Goal: Task Accomplishment & Management: Use online tool/utility

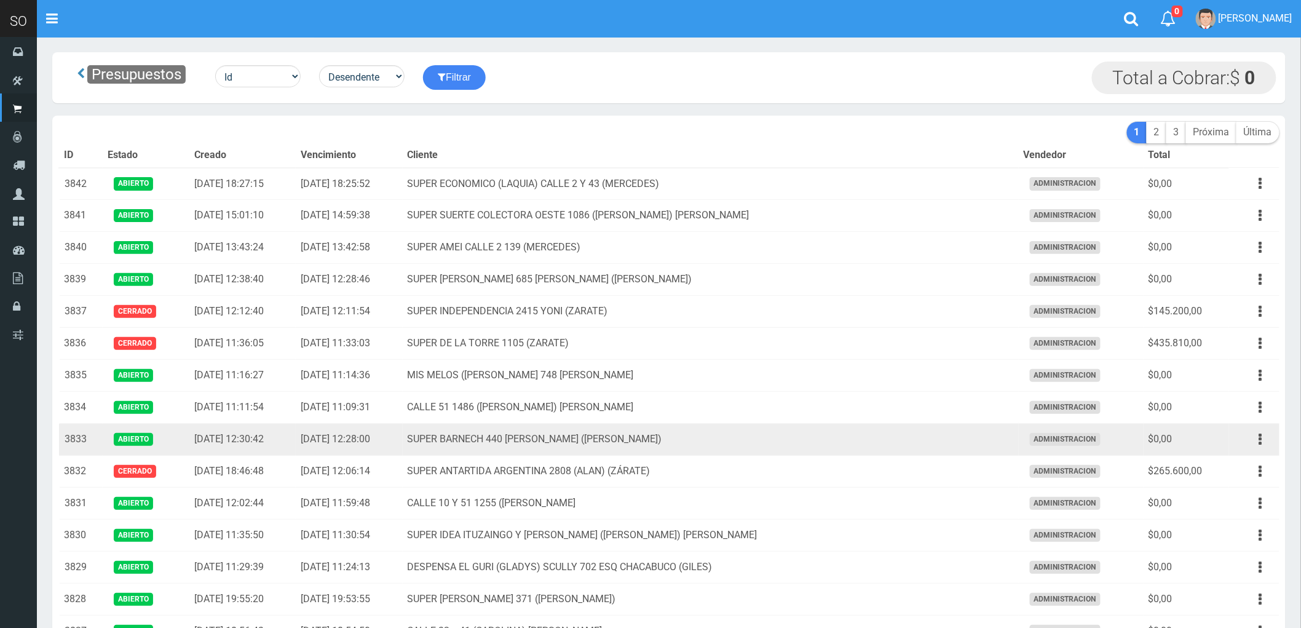
click at [729, 438] on td "SUPER BARNECH 440 [PERSON_NAME] ([PERSON_NAME])" at bounding box center [711, 440] width 616 height 32
click at [1260, 441] on icon "button" at bounding box center [1261, 440] width 3 height 22
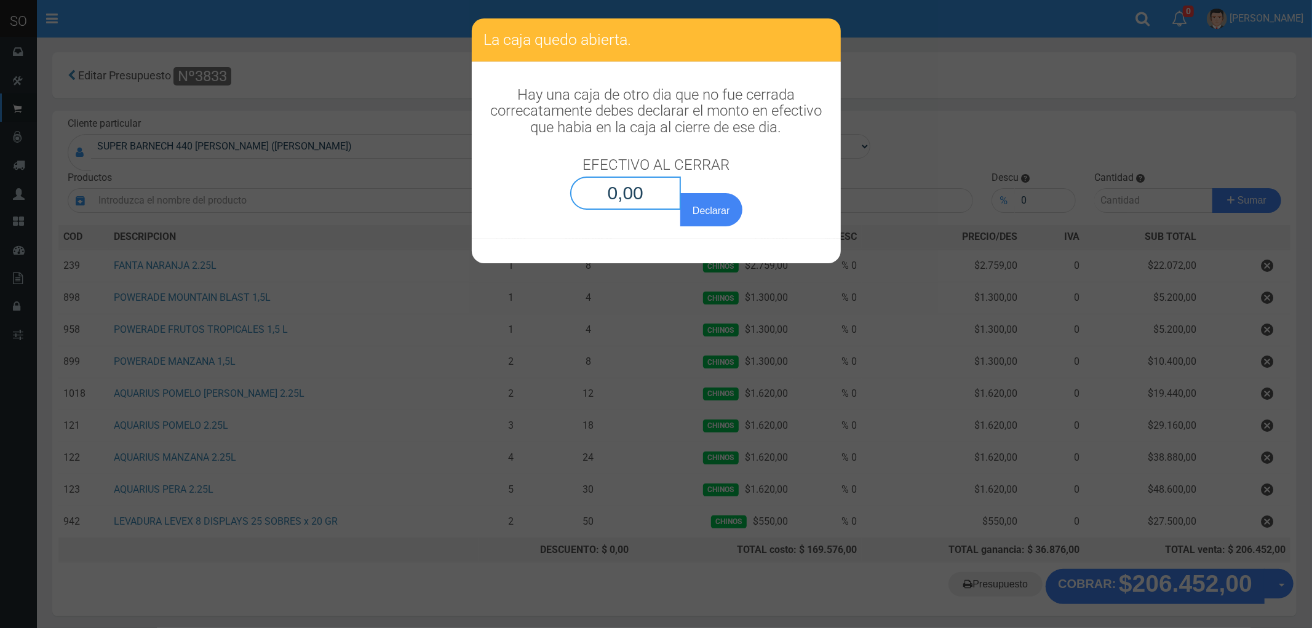
click at [628, 204] on input "0,00" at bounding box center [625, 193] width 111 height 33
type input "0,01"
click at [680, 193] on button "Declarar" at bounding box center [711, 209] width 62 height 33
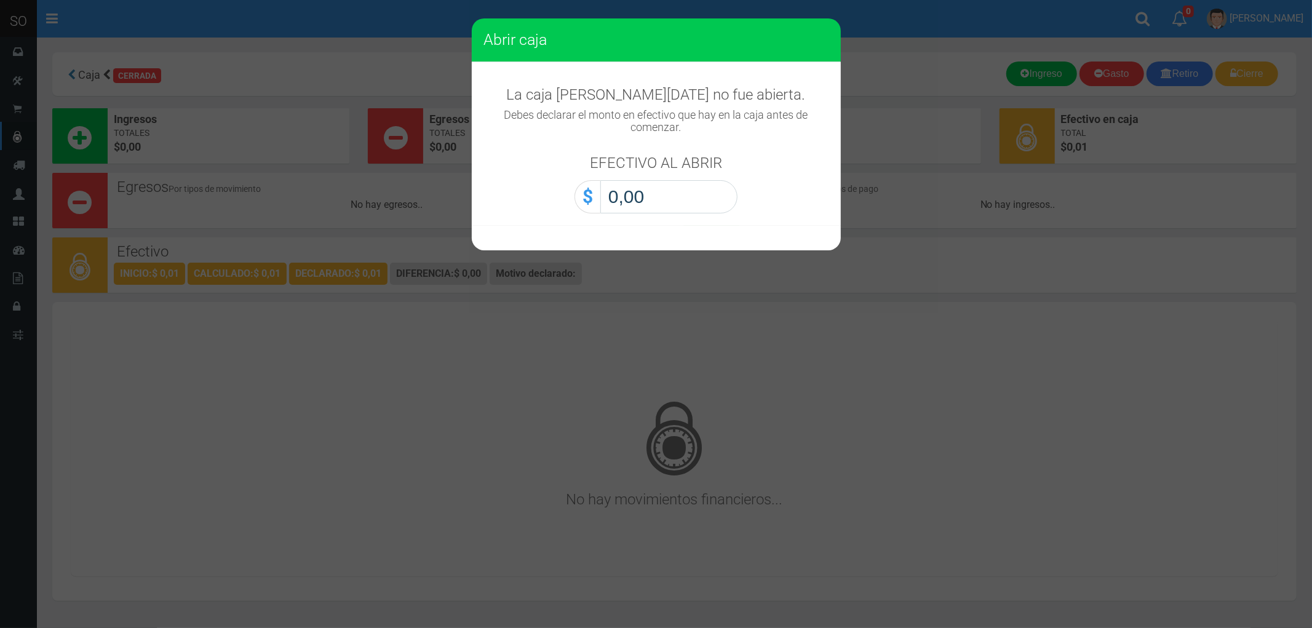
click at [630, 200] on input "0,00" at bounding box center [668, 196] width 137 height 33
type input "0,01"
click at [0, 0] on button "Abrir caja" at bounding box center [0, 0] width 0 height 0
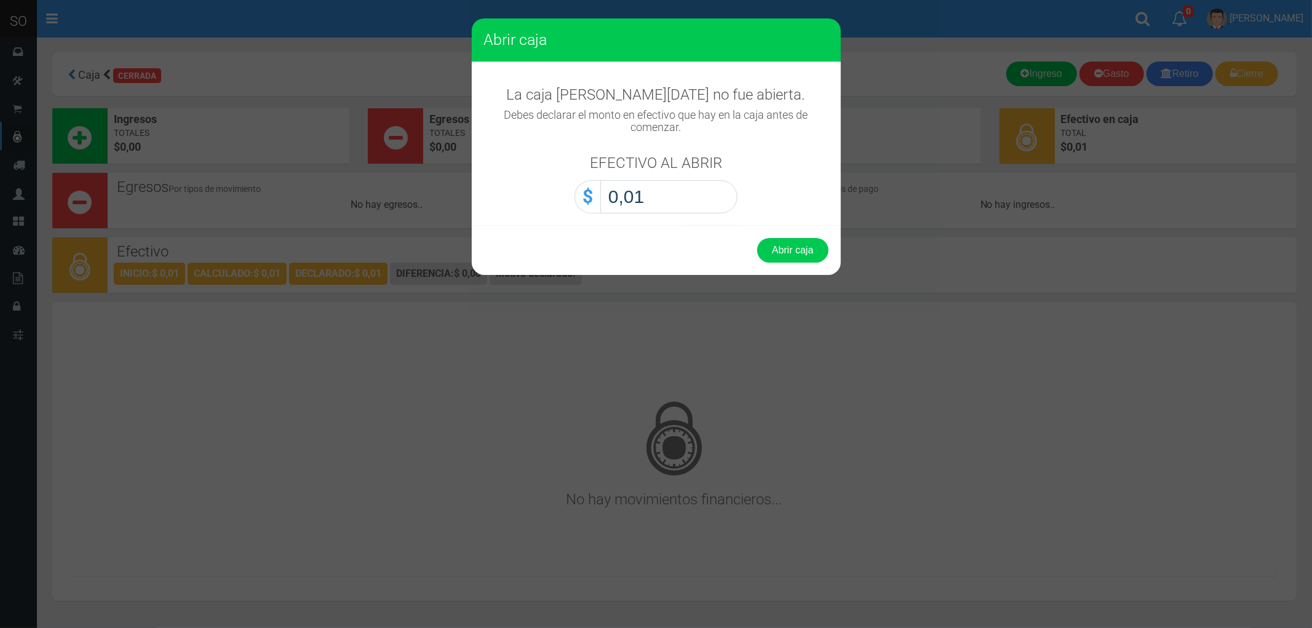
click at [757, 238] on button "Abrir caja" at bounding box center [792, 250] width 71 height 25
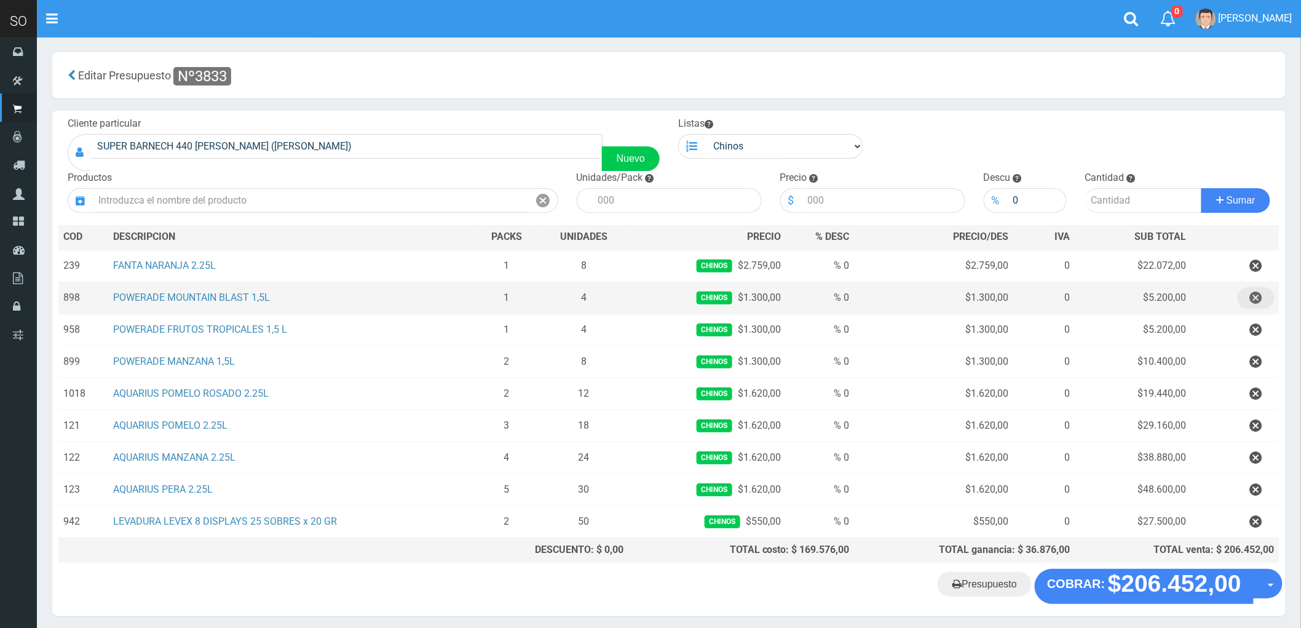
click at [1255, 296] on icon "button" at bounding box center [1256, 298] width 12 height 22
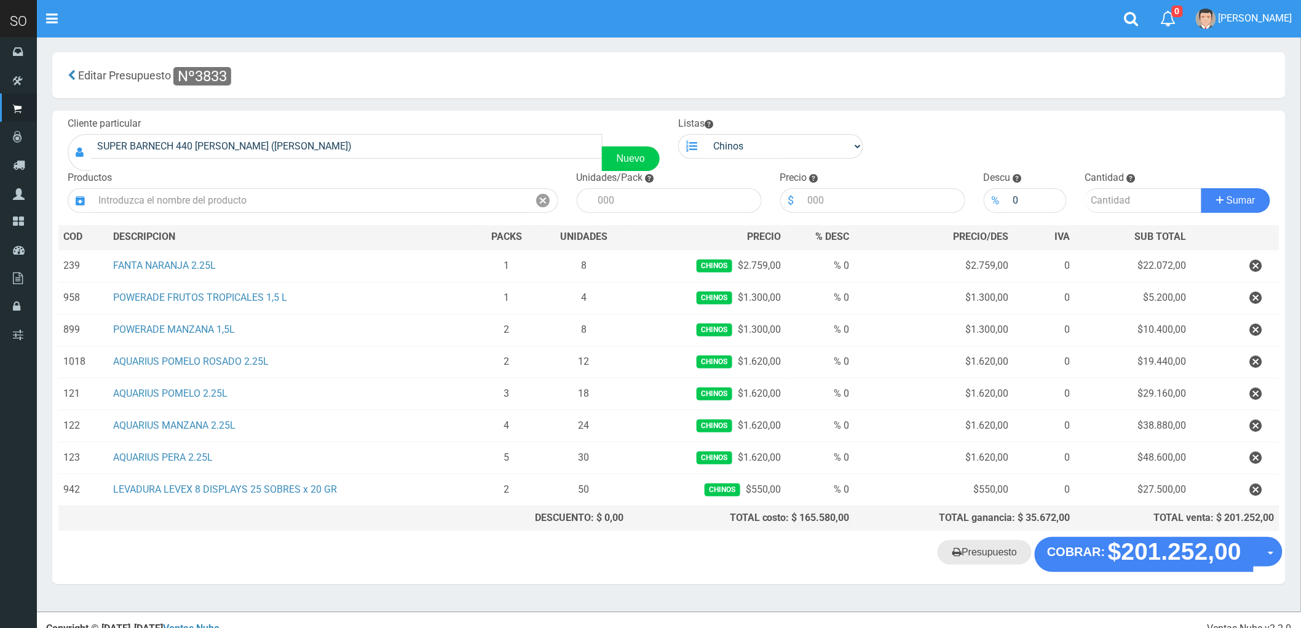
click at [987, 560] on link "Presupuesto" at bounding box center [985, 552] width 94 height 25
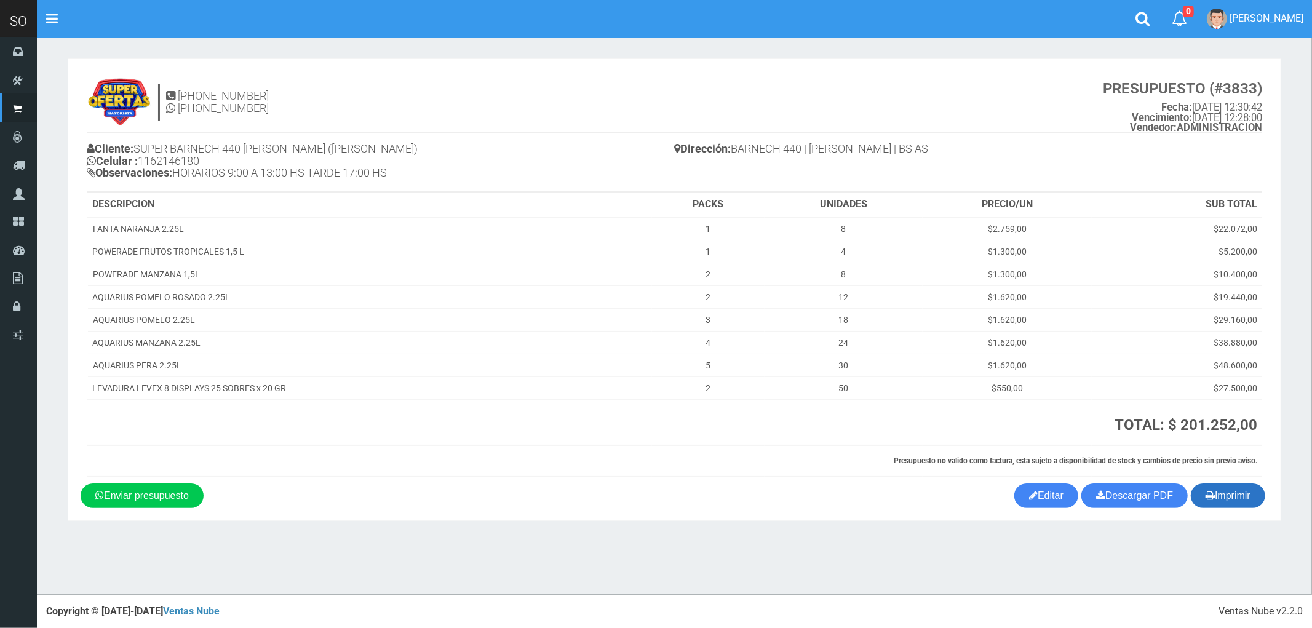
click at [1231, 495] on button "Imprimir" at bounding box center [1228, 495] width 74 height 25
